Goal: Information Seeking & Learning: Learn about a topic

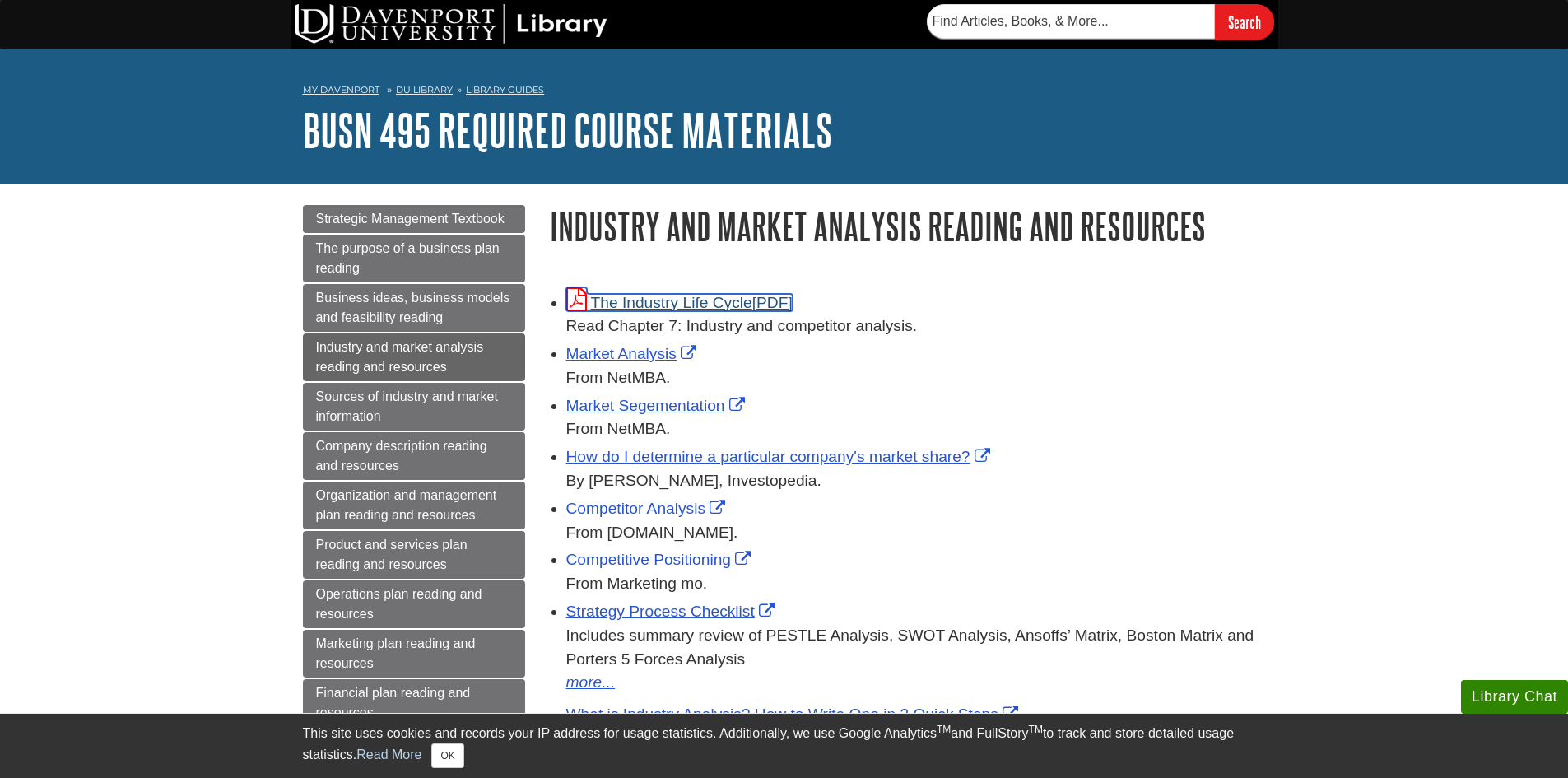
click at [633, 297] on link "The Industry Life Cycle" at bounding box center [679, 302] width 226 height 17
click at [634, 407] on link "Market Segementation" at bounding box center [657, 405] width 183 height 17
click at [636, 507] on link "Competitor Analysis" at bounding box center [648, 508] width 164 height 17
click at [609, 350] on link "Market Analysis" at bounding box center [633, 354] width 135 height 17
click at [653, 300] on link "The Industry Life Cycle" at bounding box center [679, 302] width 226 height 17
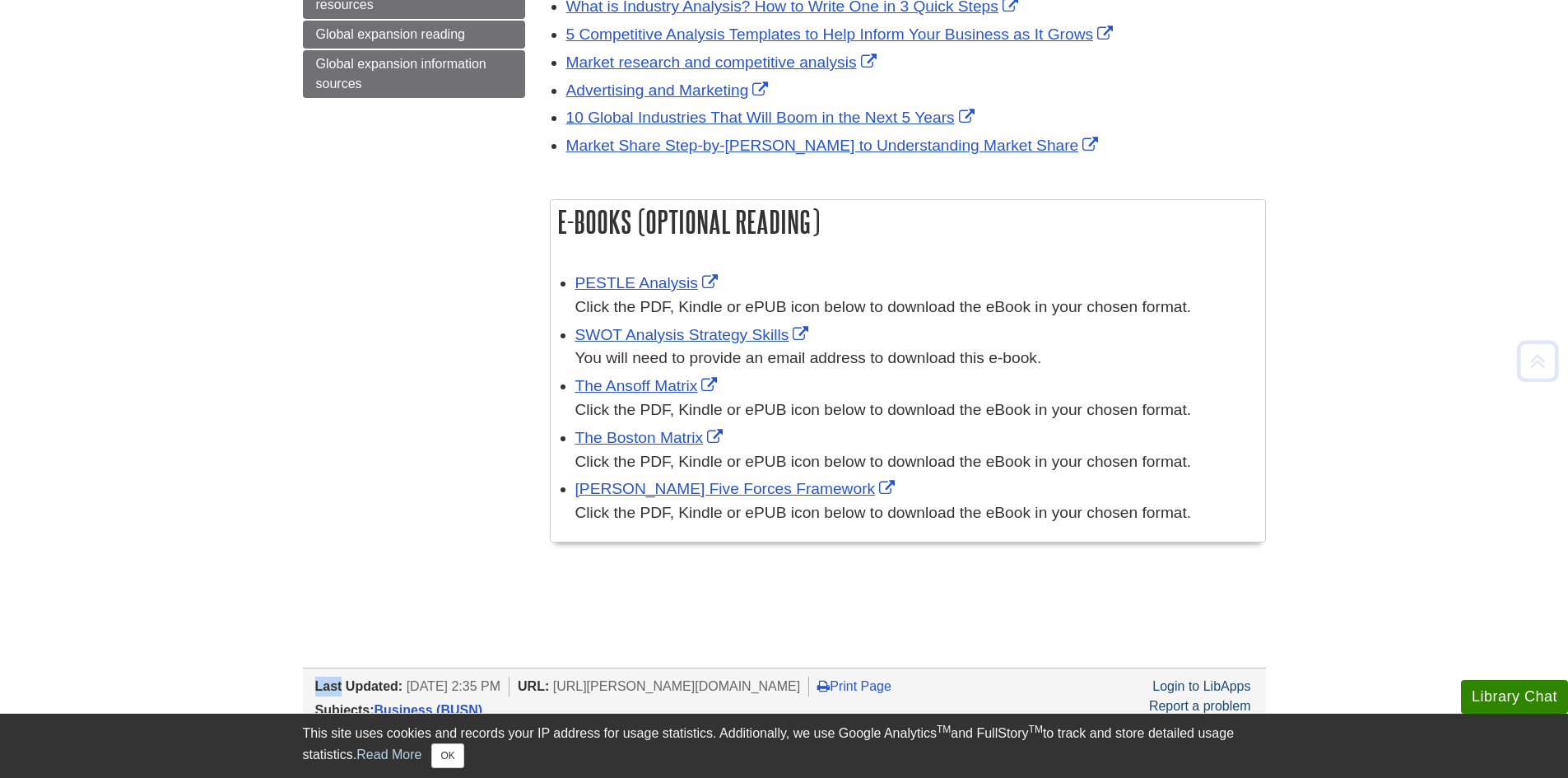
scroll to position [742, 0]
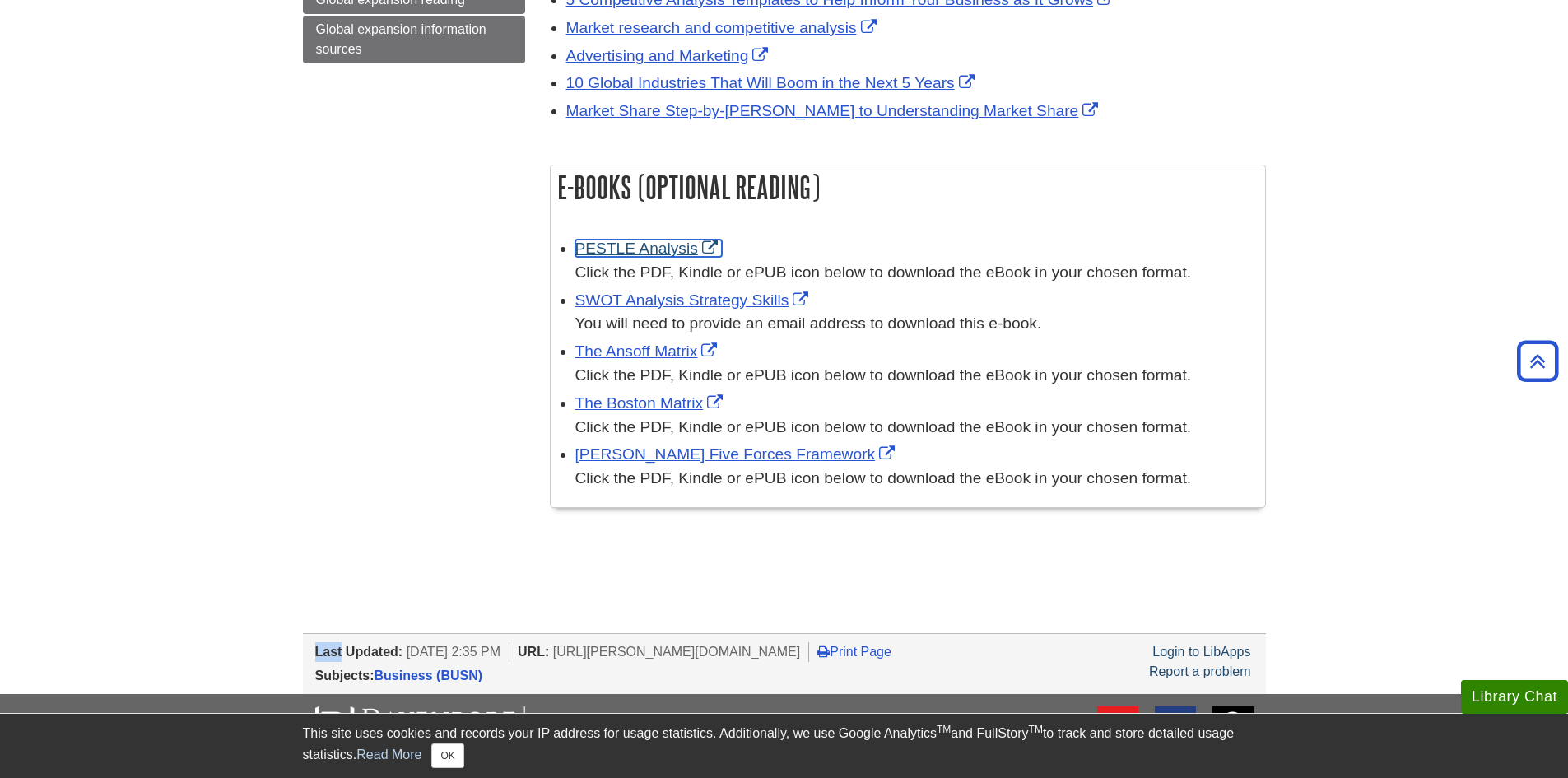
click at [637, 248] on link "PESTLE Analysis" at bounding box center [649, 248] width 147 height 17
